Goal: Navigation & Orientation: Find specific page/section

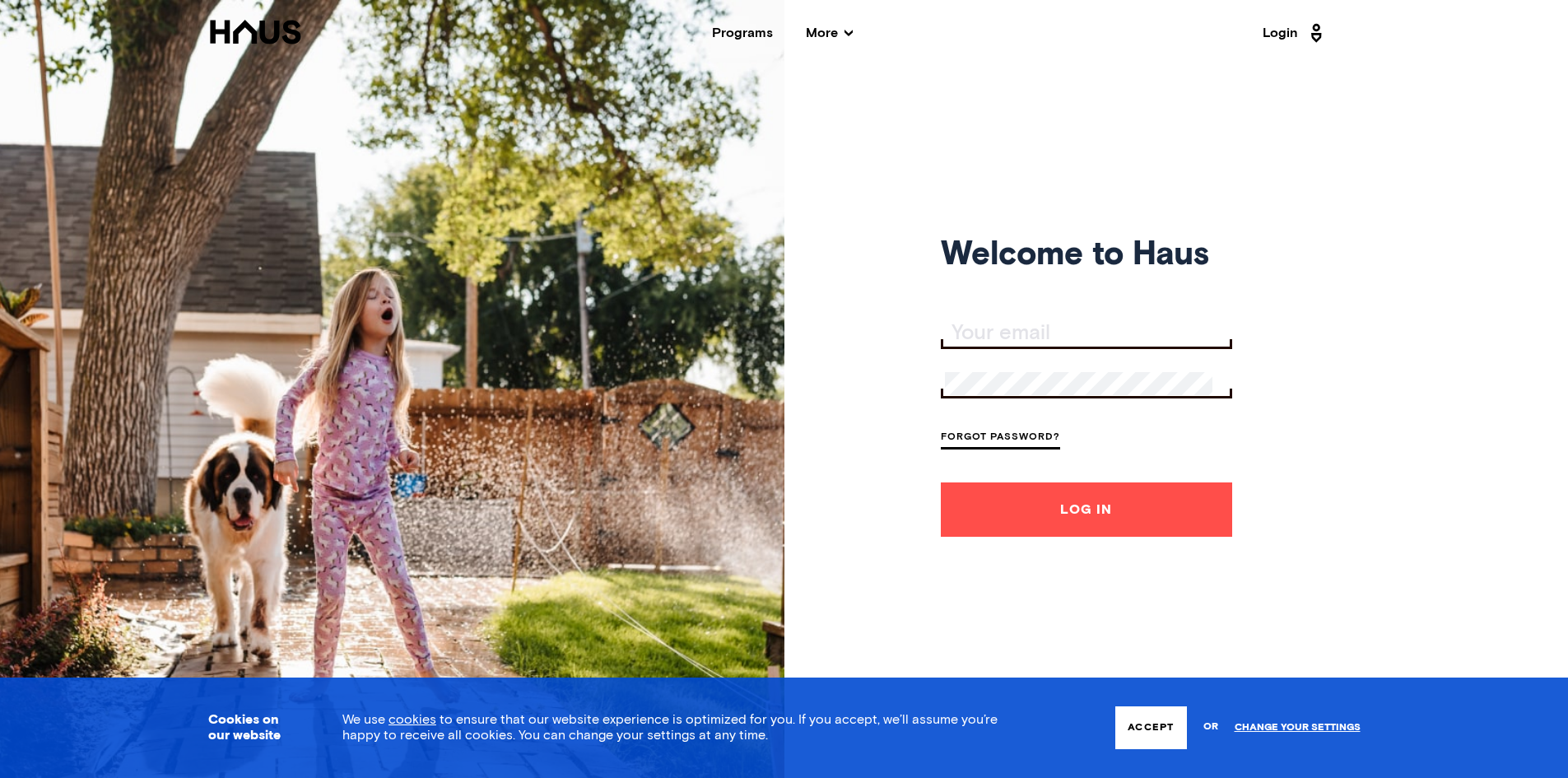
click at [1072, 322] on input "Your email" at bounding box center [1088, 333] width 287 height 23
type input "[EMAIL_ADDRESS][DOMAIN_NAME]"
click at [1074, 369] on form "[EMAIL_ADDRESS][DOMAIN_NAME] Forgot Password? Log In" at bounding box center [1086, 428] width 291 height 218
click at [711, 34] on div "Programs More Resources Testimonials FAQ About Us" at bounding box center [783, 32] width 960 height 13
click at [726, 34] on div "Programs" at bounding box center [742, 32] width 61 height 13
